Goal: Task Accomplishment & Management: Manage account settings

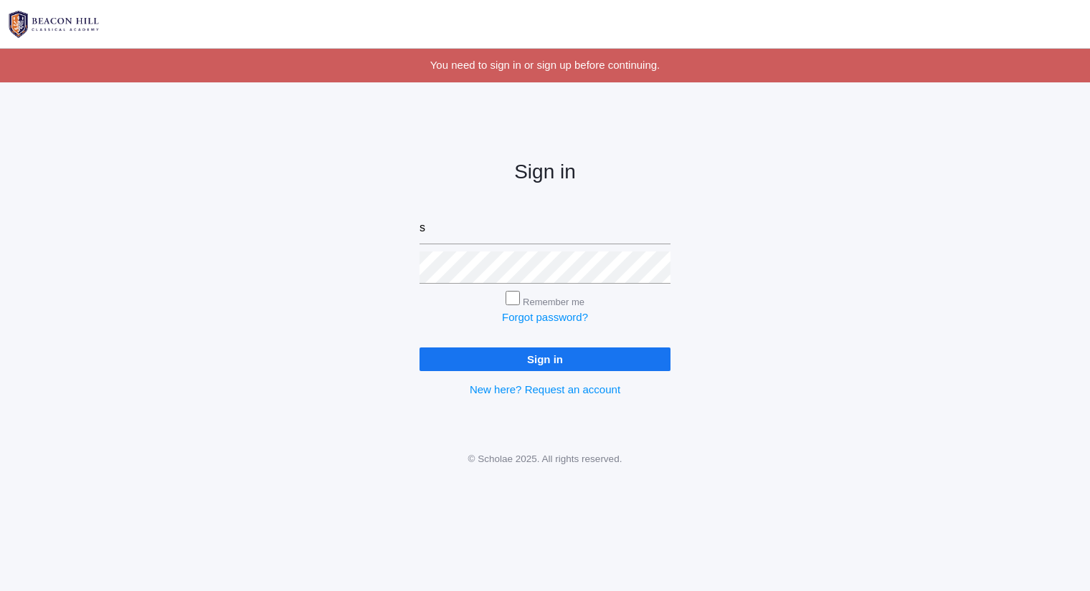
type input "sarah@beaconhillclassical.org"
click at [419, 348] on input "Sign in" at bounding box center [544, 360] width 251 height 24
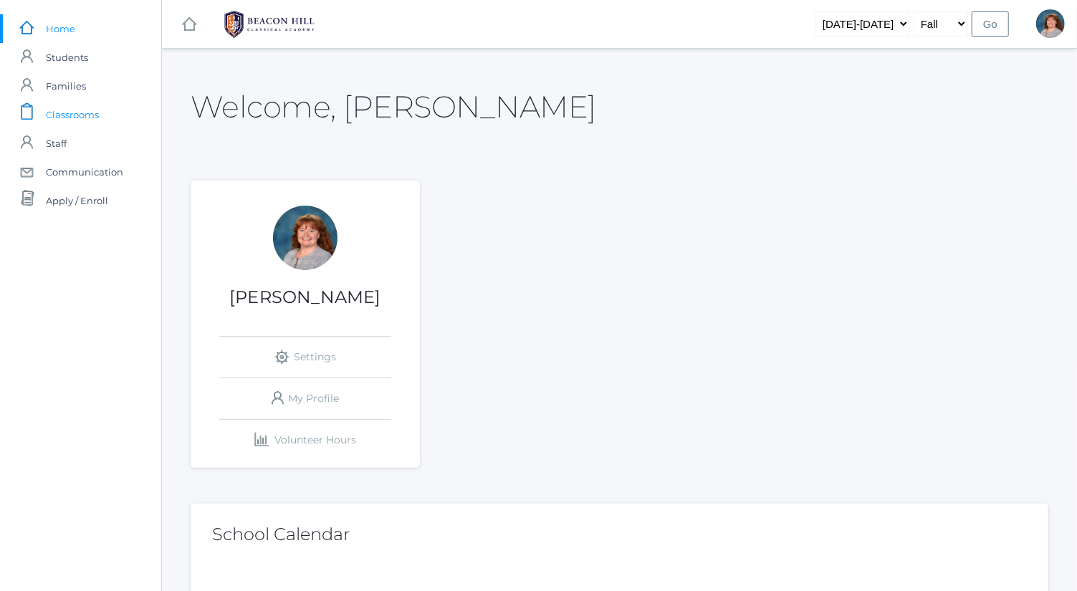
click at [120, 117] on link "icons/clipboard/plain Created with Sketch. Classrooms" at bounding box center [80, 114] width 161 height 29
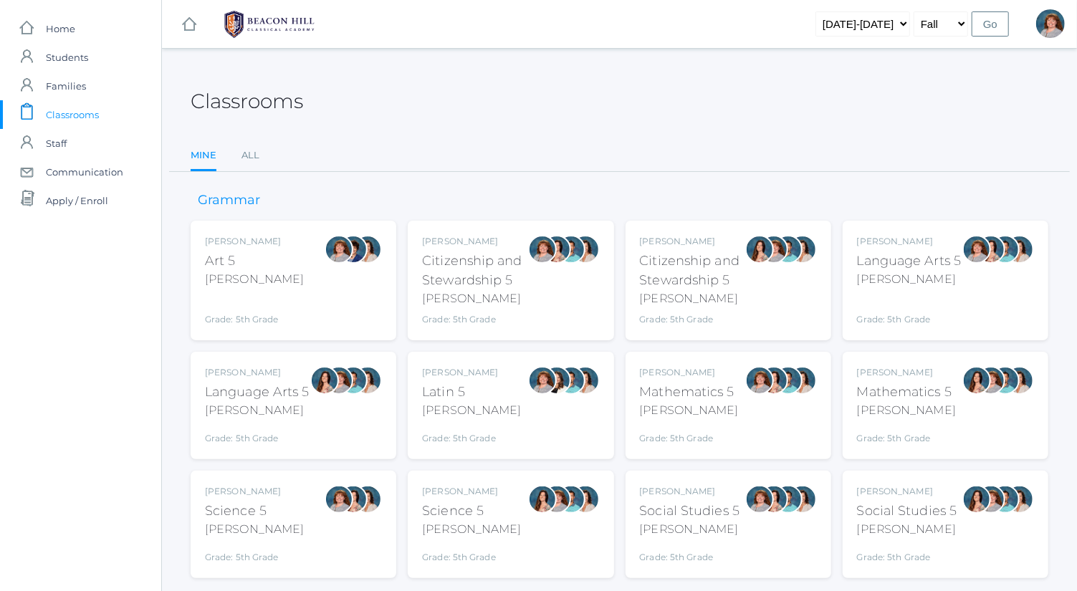
scroll to position [37, 0]
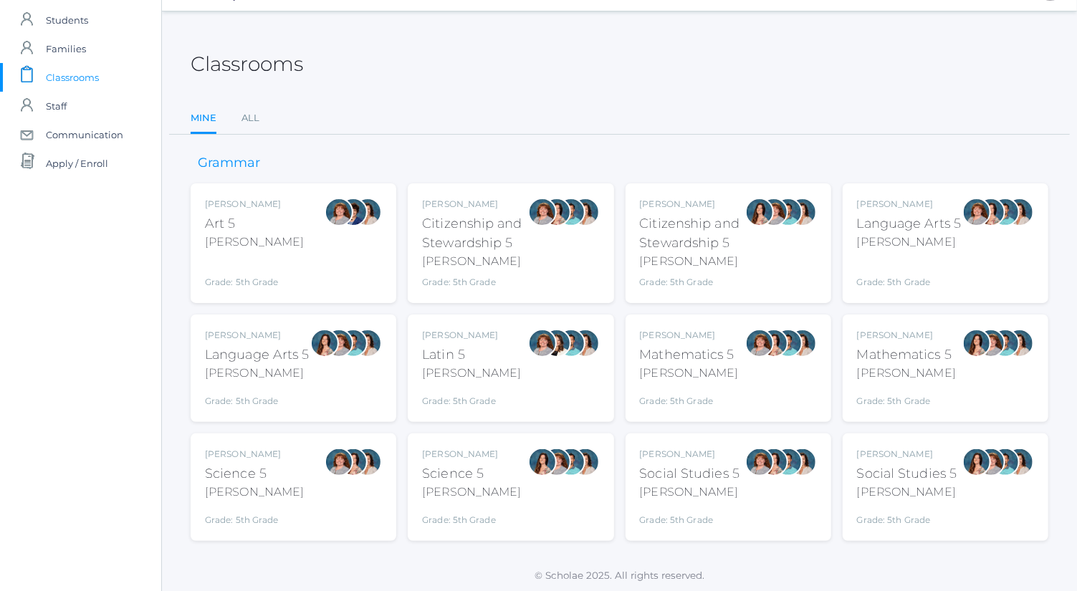
click at [270, 491] on div "[PERSON_NAME]" at bounding box center [254, 492] width 99 height 17
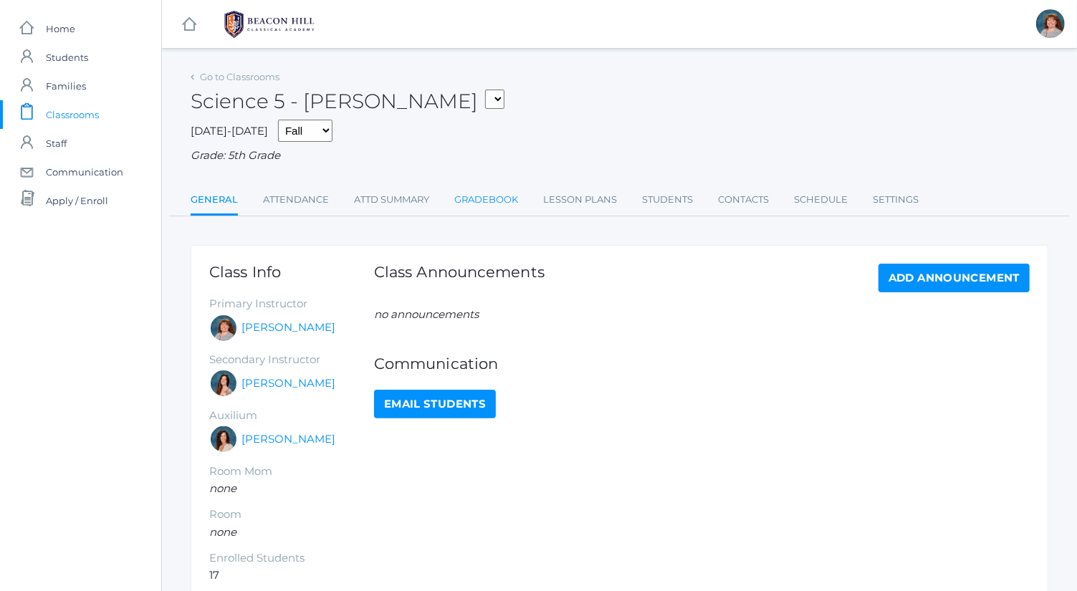
click at [489, 198] on link "Gradebook" at bounding box center [487, 200] width 64 height 29
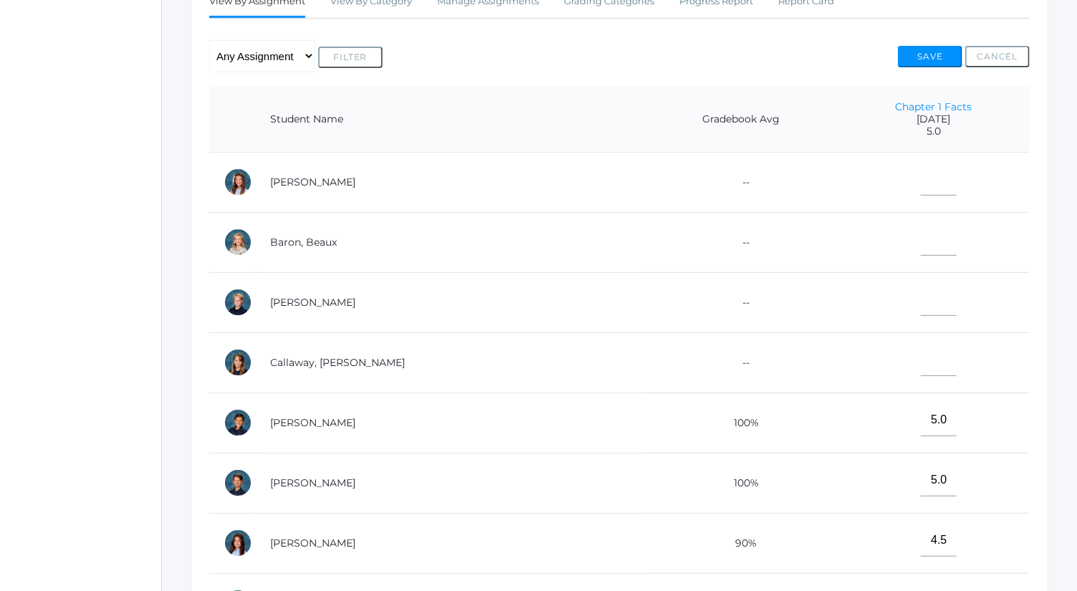
scroll to position [13, 0]
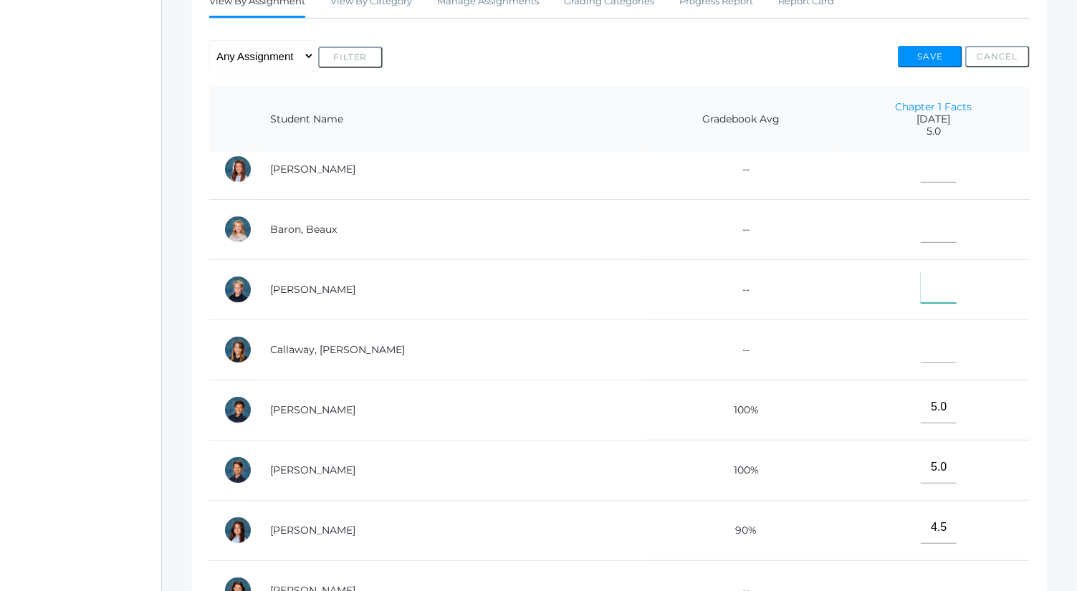
click at [921, 288] on input"] "text" at bounding box center [939, 287] width 36 height 32
type input"] "4.5"
click at [946, 56] on button "Save" at bounding box center [930, 57] width 65 height 22
